Goal: Transaction & Acquisition: Book appointment/travel/reservation

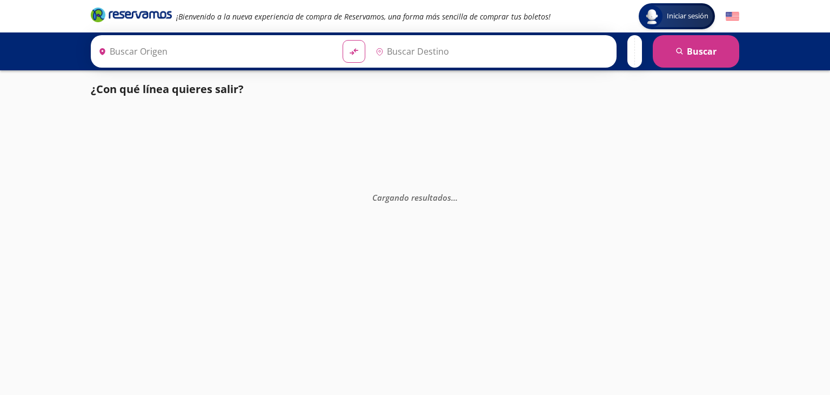
type input "[GEOGRAPHIC_DATA][PERSON_NAME], [GEOGRAPHIC_DATA]"
type input "Manzanillo, Colima"
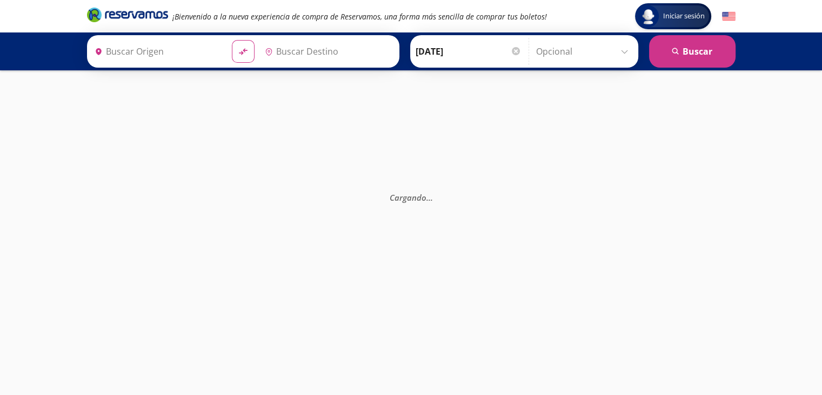
type input "[GEOGRAPHIC_DATA][PERSON_NAME], [GEOGRAPHIC_DATA]"
type input "Colima, Colima"
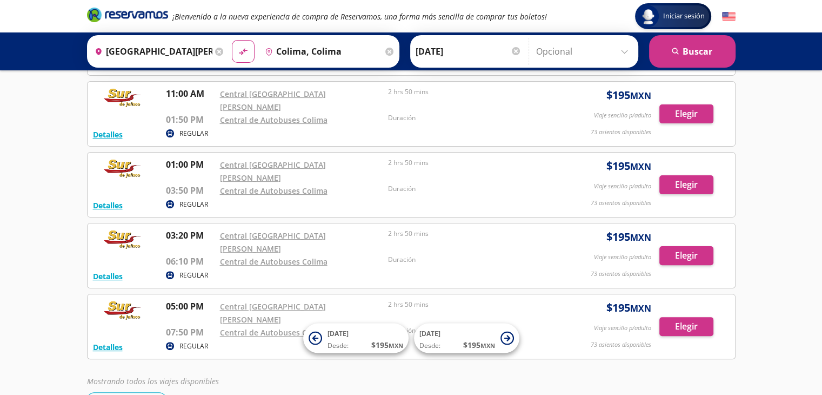
scroll to position [240, 0]
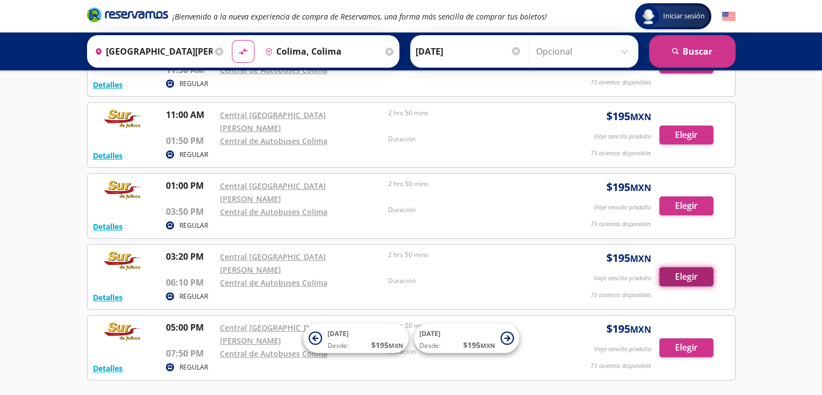
click at [693, 267] on button "Elegir" at bounding box center [687, 276] width 54 height 19
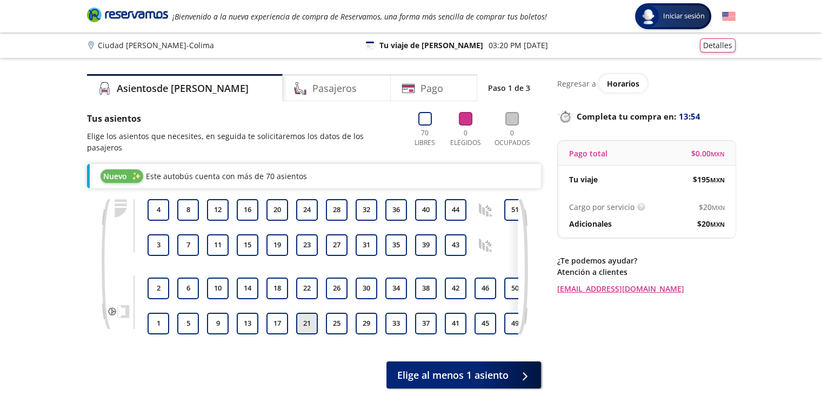
click at [313, 314] on button "21" at bounding box center [307, 324] width 22 height 22
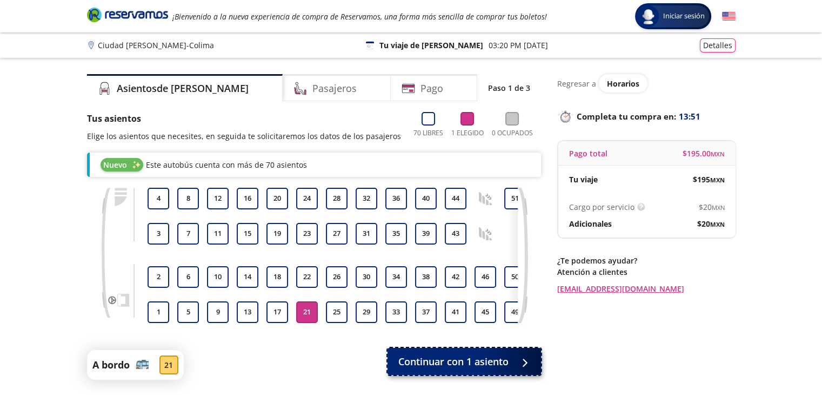
click at [507, 369] on span "Continuar con 1 asiento" at bounding box center [453, 361] width 110 height 15
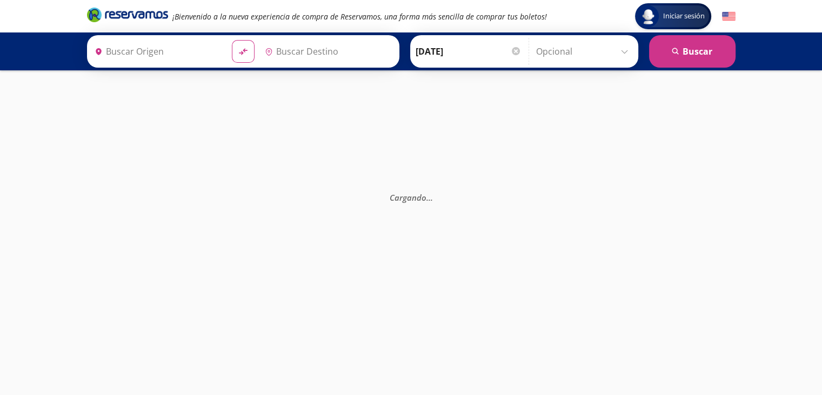
type input "Colima, Colima"
type input "[GEOGRAPHIC_DATA][PERSON_NAME], [GEOGRAPHIC_DATA]"
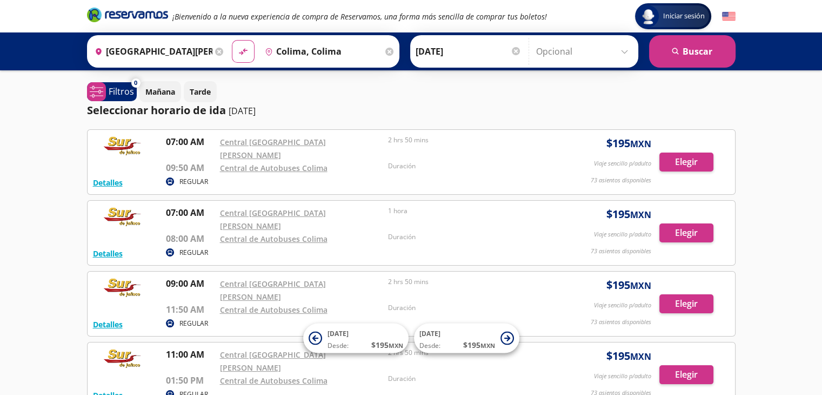
click at [567, 48] on input "Opcional" at bounding box center [584, 51] width 97 height 27
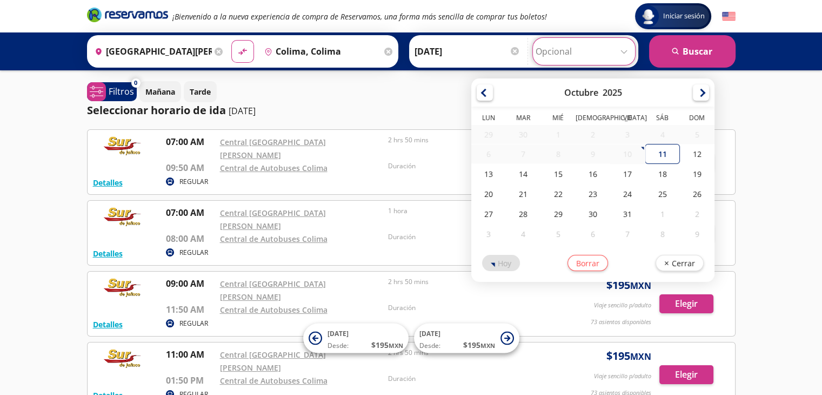
click at [527, 210] on div "28" at bounding box center [523, 214] width 35 height 20
type input "[DATE]"
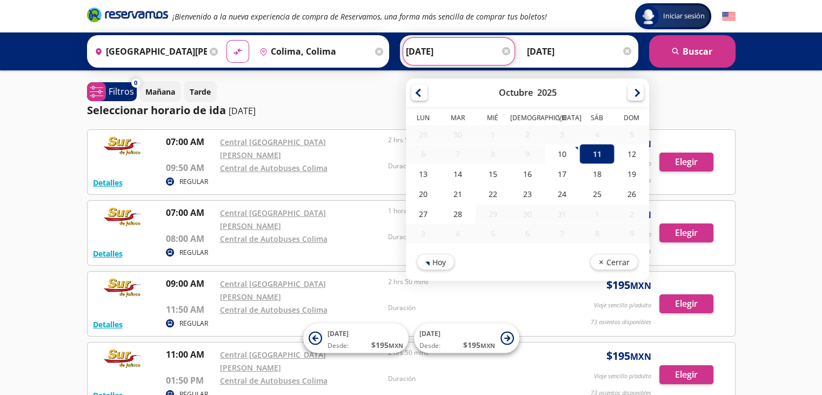
click at [436, 50] on input "[DATE]" at bounding box center [459, 51] width 106 height 27
click at [452, 214] on div "28" at bounding box center [458, 214] width 35 height 20
type input "[DATE]"
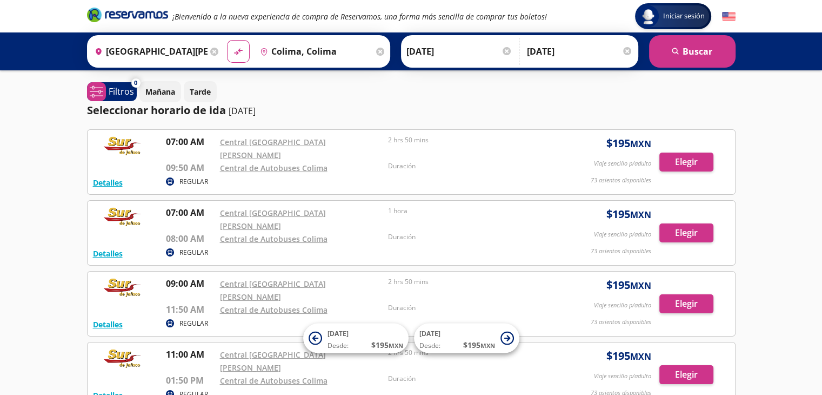
click at [567, 51] on input "[DATE]" at bounding box center [580, 51] width 106 height 27
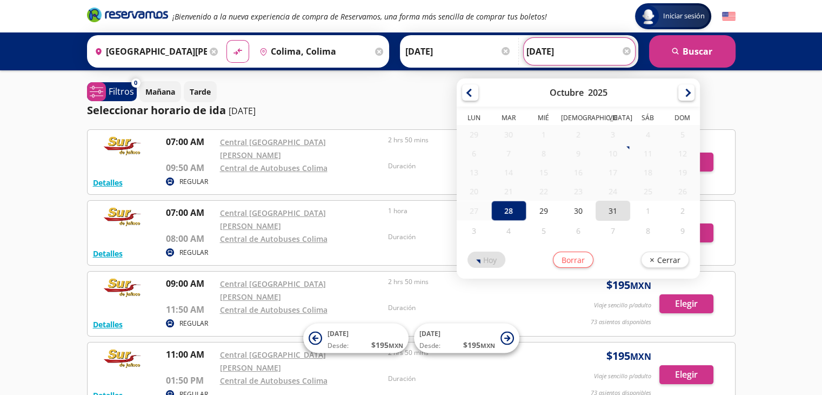
click at [599, 210] on div "31" at bounding box center [613, 211] width 35 height 20
type input "[DATE]"
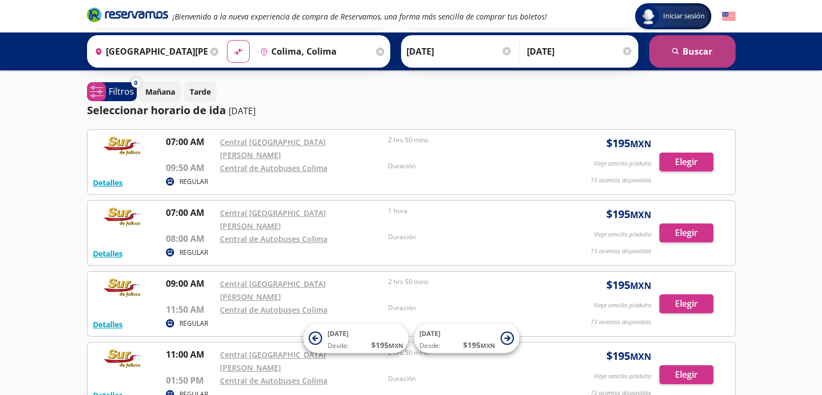
click at [684, 48] on button "search [GEOGRAPHIC_DATA]" at bounding box center [692, 51] width 87 height 32
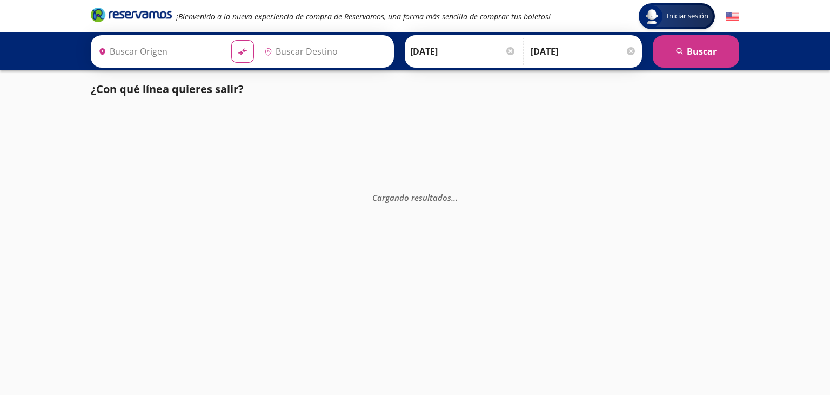
type input "[GEOGRAPHIC_DATA][PERSON_NAME], [GEOGRAPHIC_DATA]"
type input "Colima, Colima"
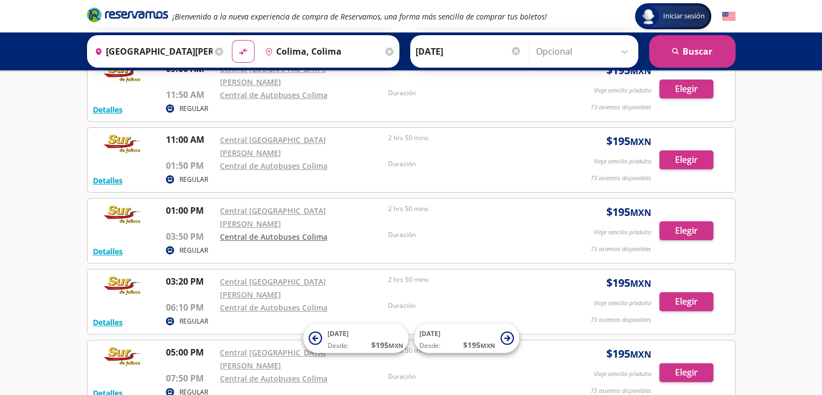
scroll to position [216, 0]
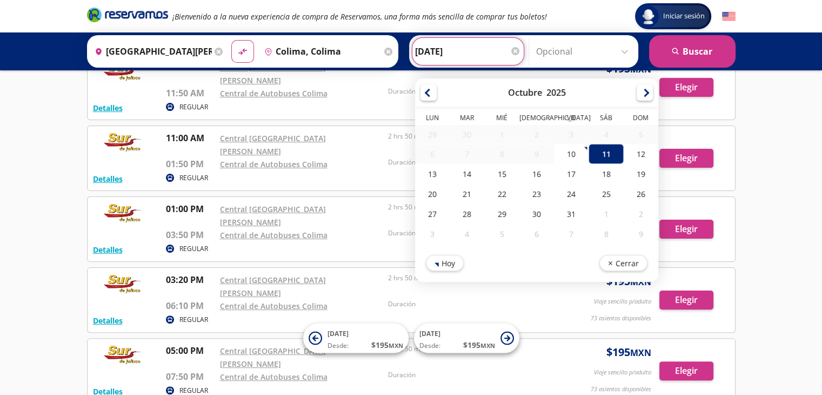
click at [435, 50] on input "[DATE]" at bounding box center [468, 51] width 106 height 27
click at [464, 210] on div "28" at bounding box center [467, 214] width 35 height 20
type input "[DATE]"
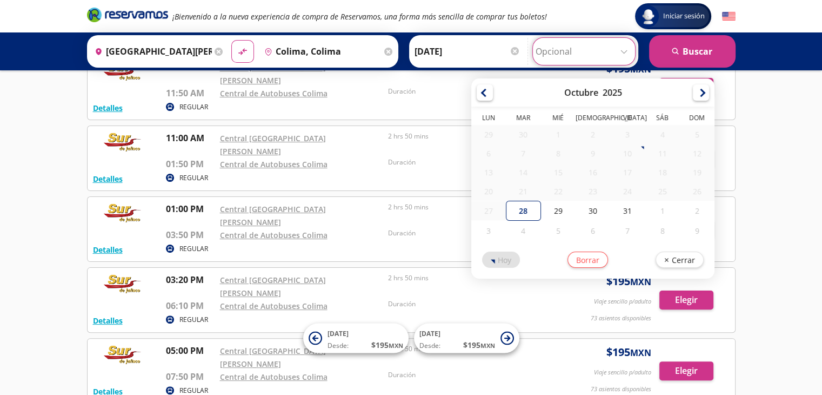
click at [577, 50] on input "Opcional" at bounding box center [584, 51] width 97 height 27
click at [615, 208] on div "31" at bounding box center [627, 211] width 35 height 20
type input "[DATE]"
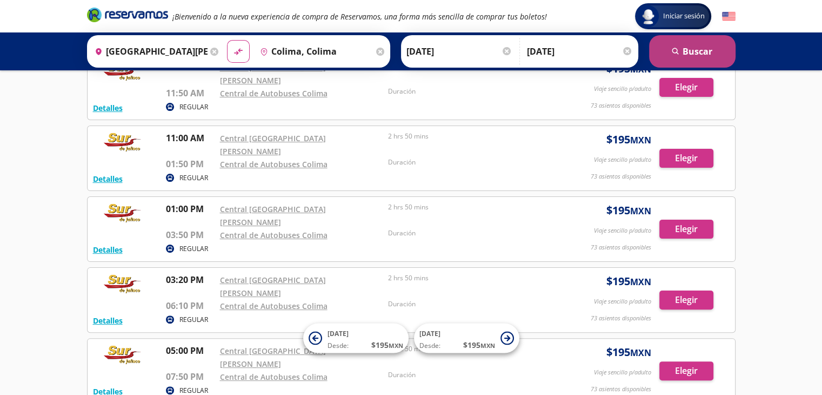
click at [681, 50] on button "search [GEOGRAPHIC_DATA]" at bounding box center [692, 51] width 87 height 32
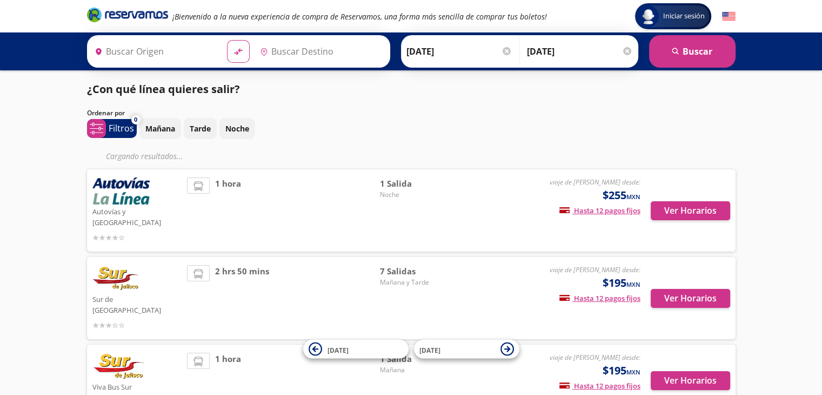
type input "Colima, Colima"
type input "[GEOGRAPHIC_DATA][PERSON_NAME], [GEOGRAPHIC_DATA]"
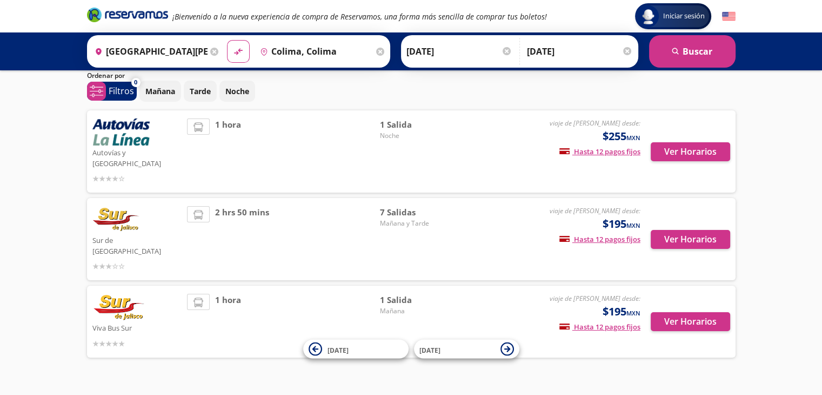
scroll to position [38, 0]
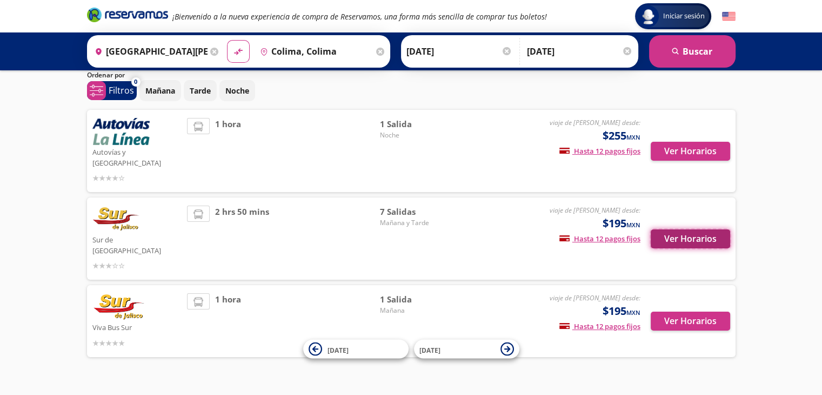
click at [684, 229] on button "Ver Horarios" at bounding box center [690, 238] width 79 height 19
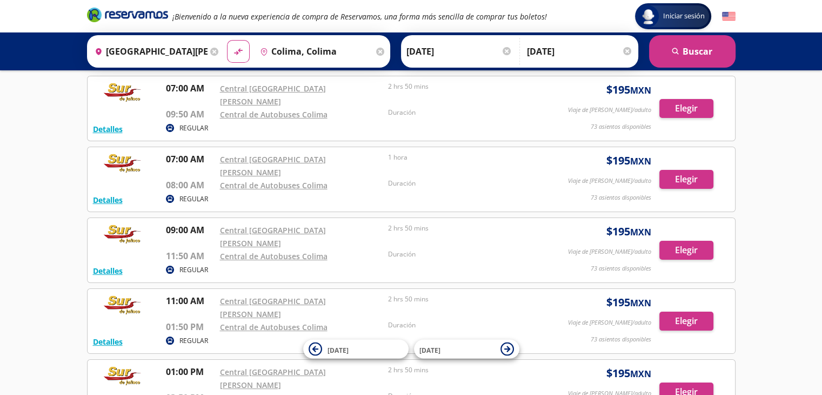
scroll to position [54, 0]
